Goal: Check status: Check status

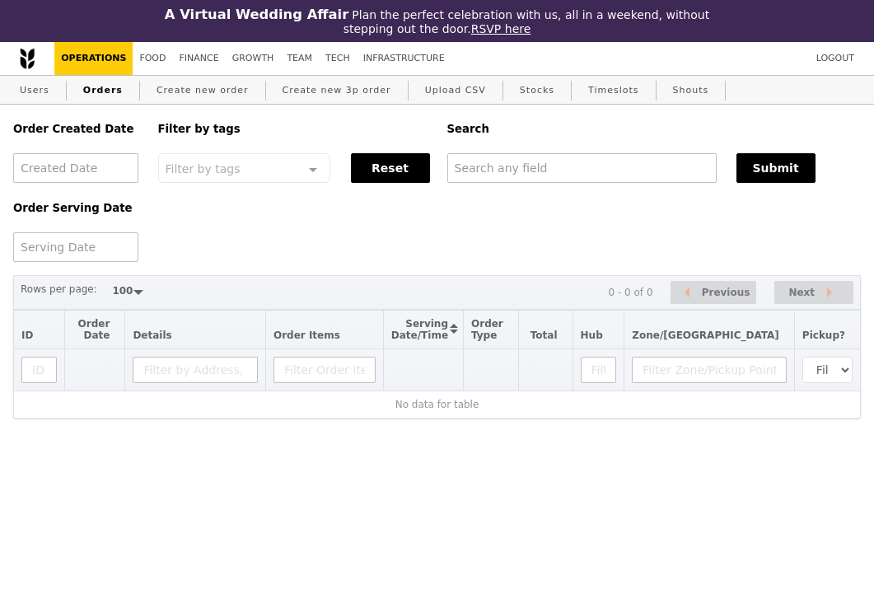
select select "100"
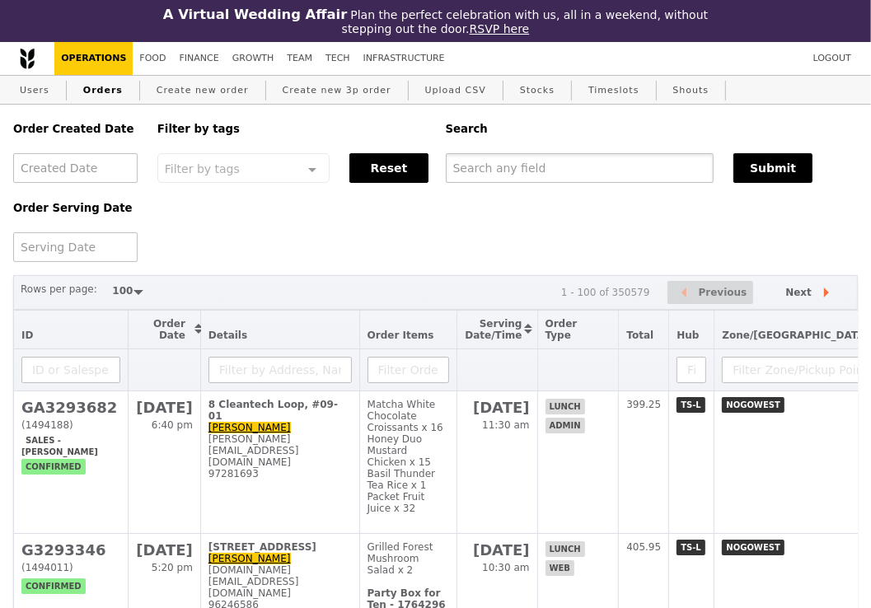
click at [481, 166] on input "text" at bounding box center [580, 168] width 269 height 30
paste input "[EMAIL_ADDRESS][DOMAIN_NAME]"
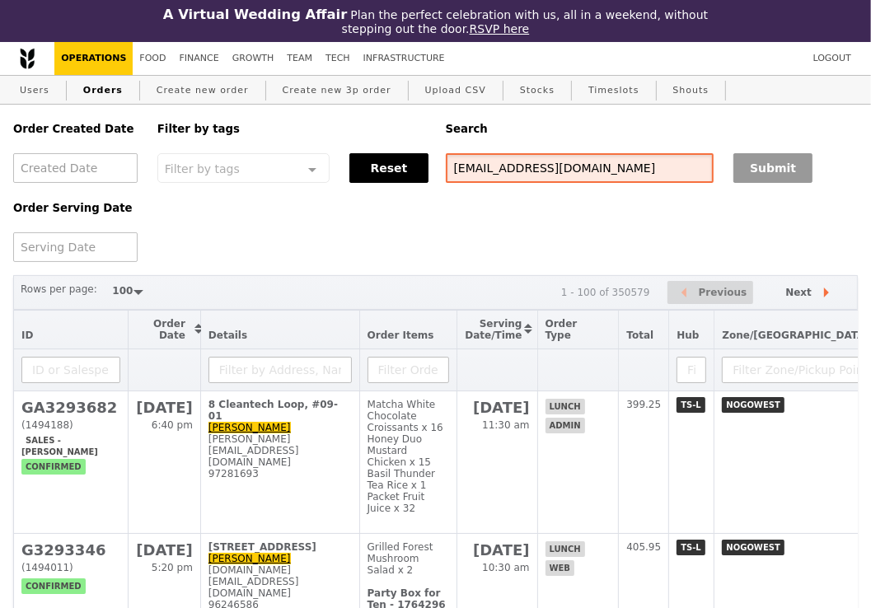
type input "[EMAIL_ADDRESS][DOMAIN_NAME]"
click at [761, 181] on button "Submit" at bounding box center [772, 168] width 79 height 30
